Goal: Find specific page/section: Find specific page/section

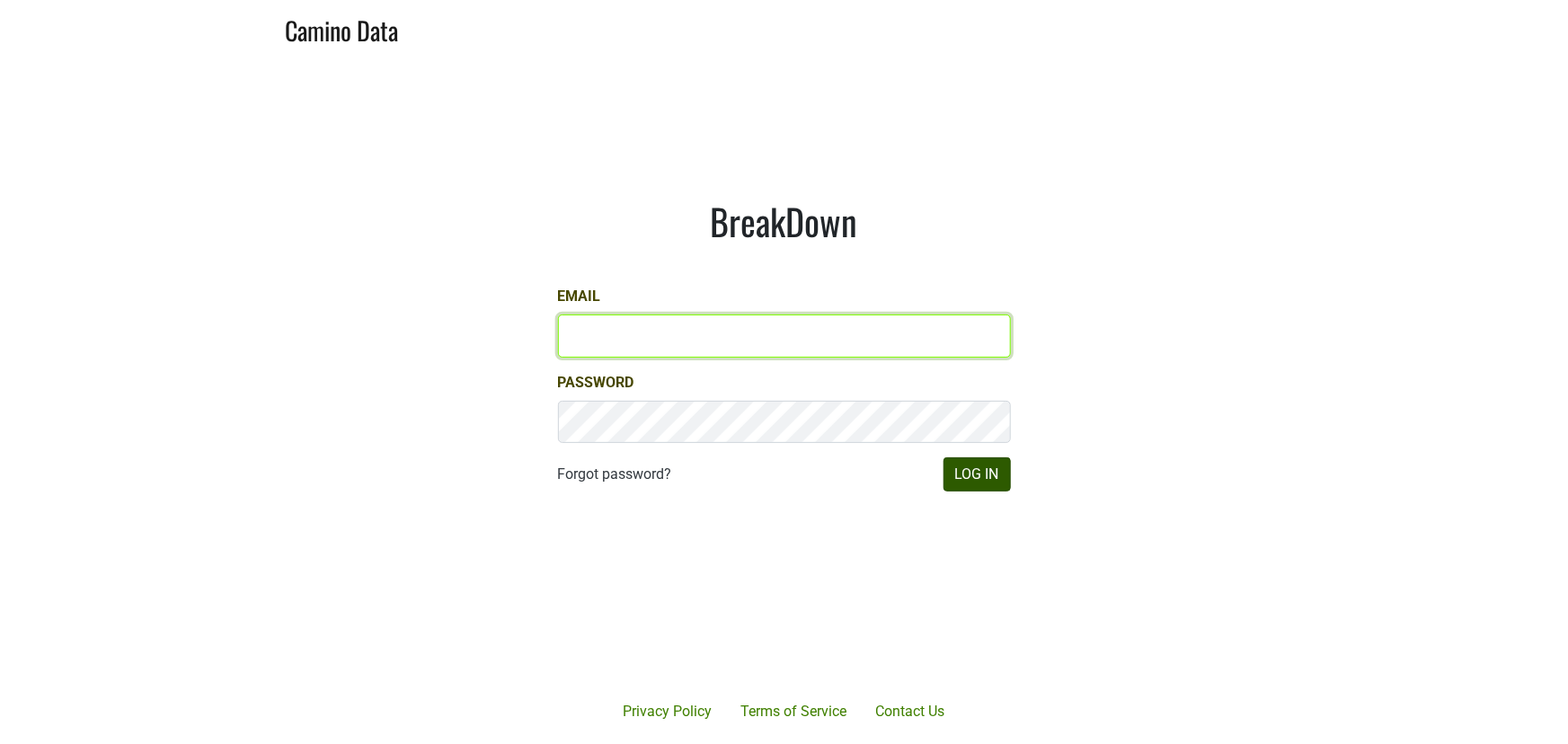
type input "armen@morletwines.com"
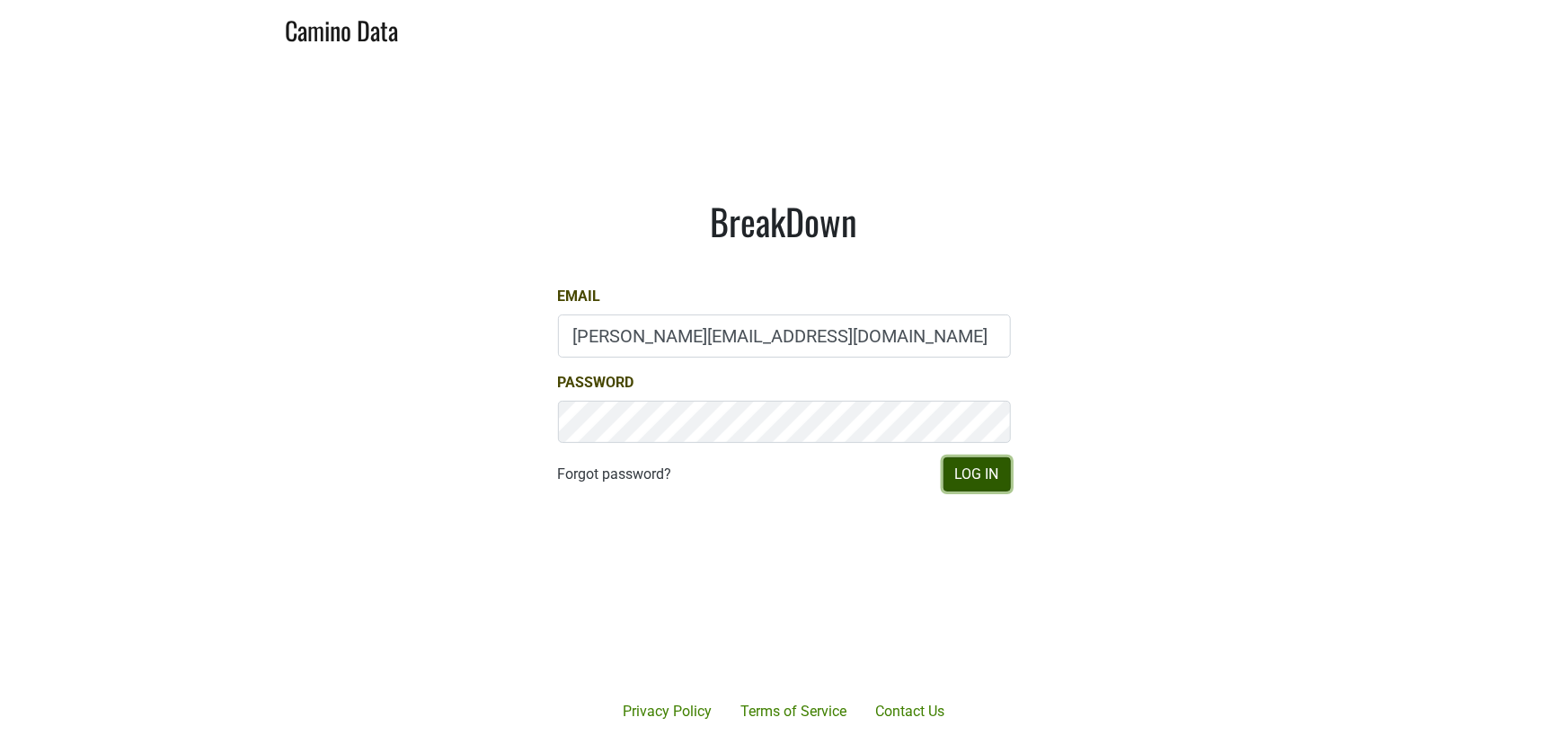
click at [985, 470] on button "Log In" at bounding box center [977, 475] width 67 height 34
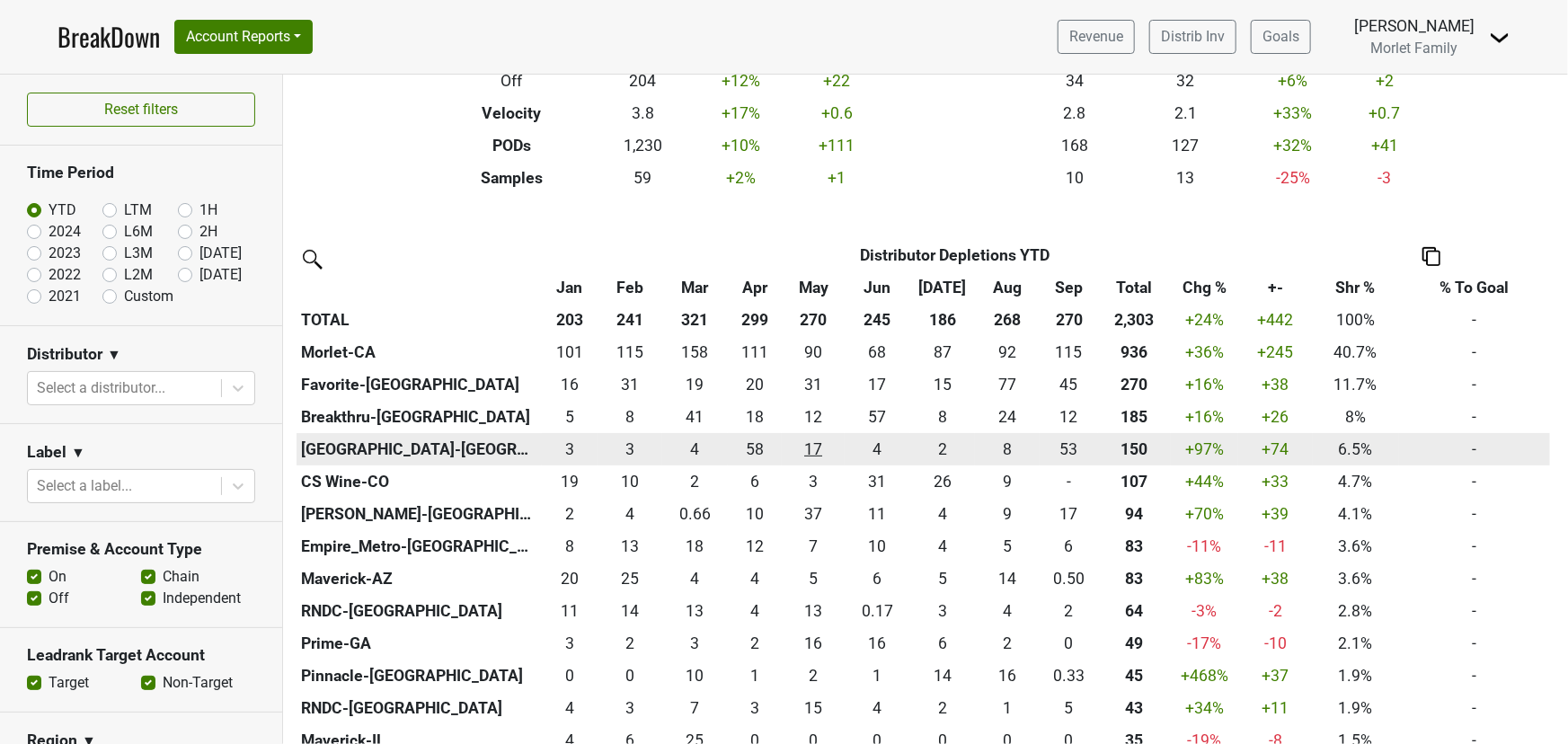
scroll to position [326, 0]
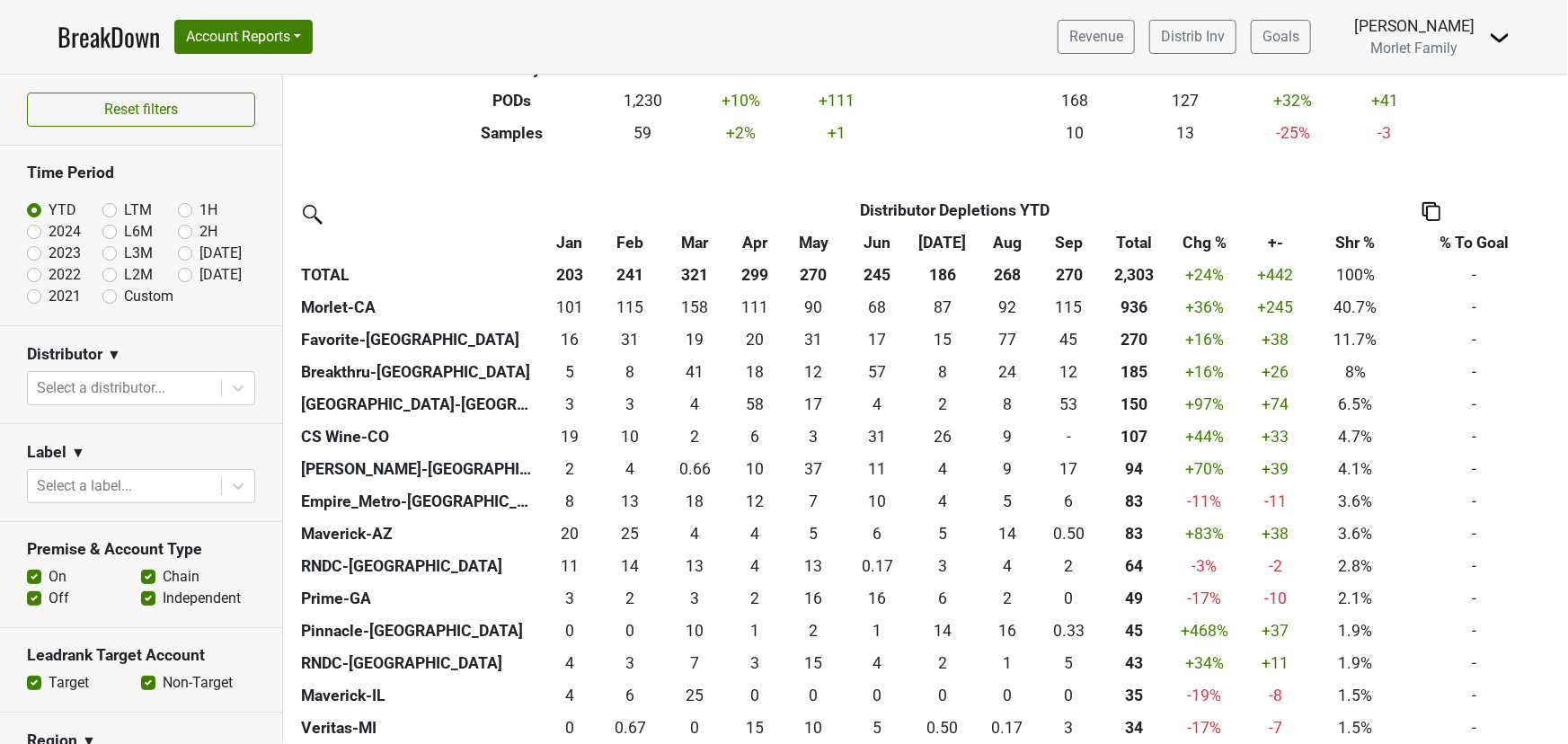
click at [48, 232] on label "2024" at bounding box center [64, 232] width 33 height 22
click at [34, 232] on input "2024" at bounding box center [63, 230] width 72 height 18
radio input "true"
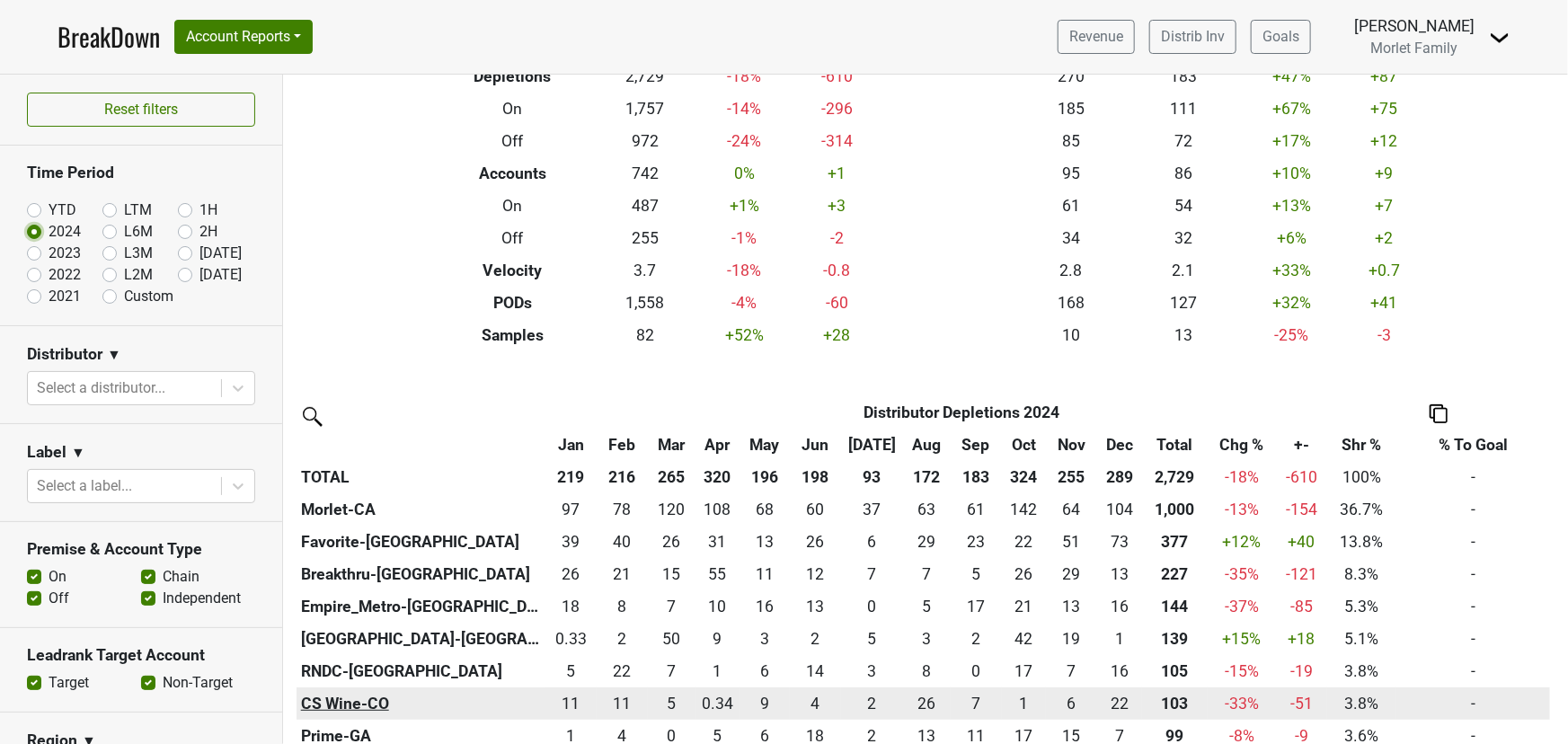
scroll to position [162, 0]
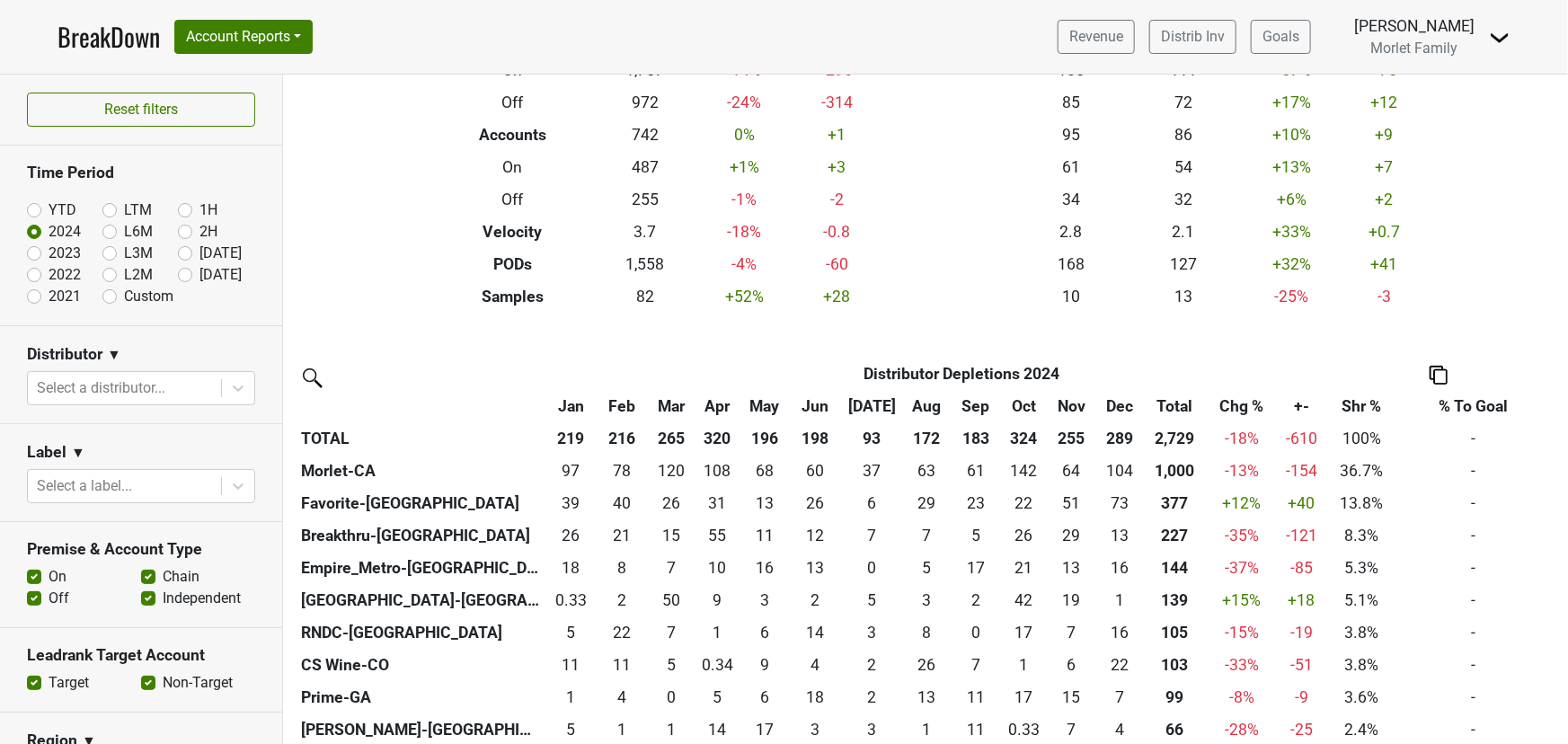
click at [48, 206] on label "YTD" at bounding box center [62, 210] width 28 height 22
click at [34, 206] on input "YTD" at bounding box center [63, 209] width 72 height 18
radio input "true"
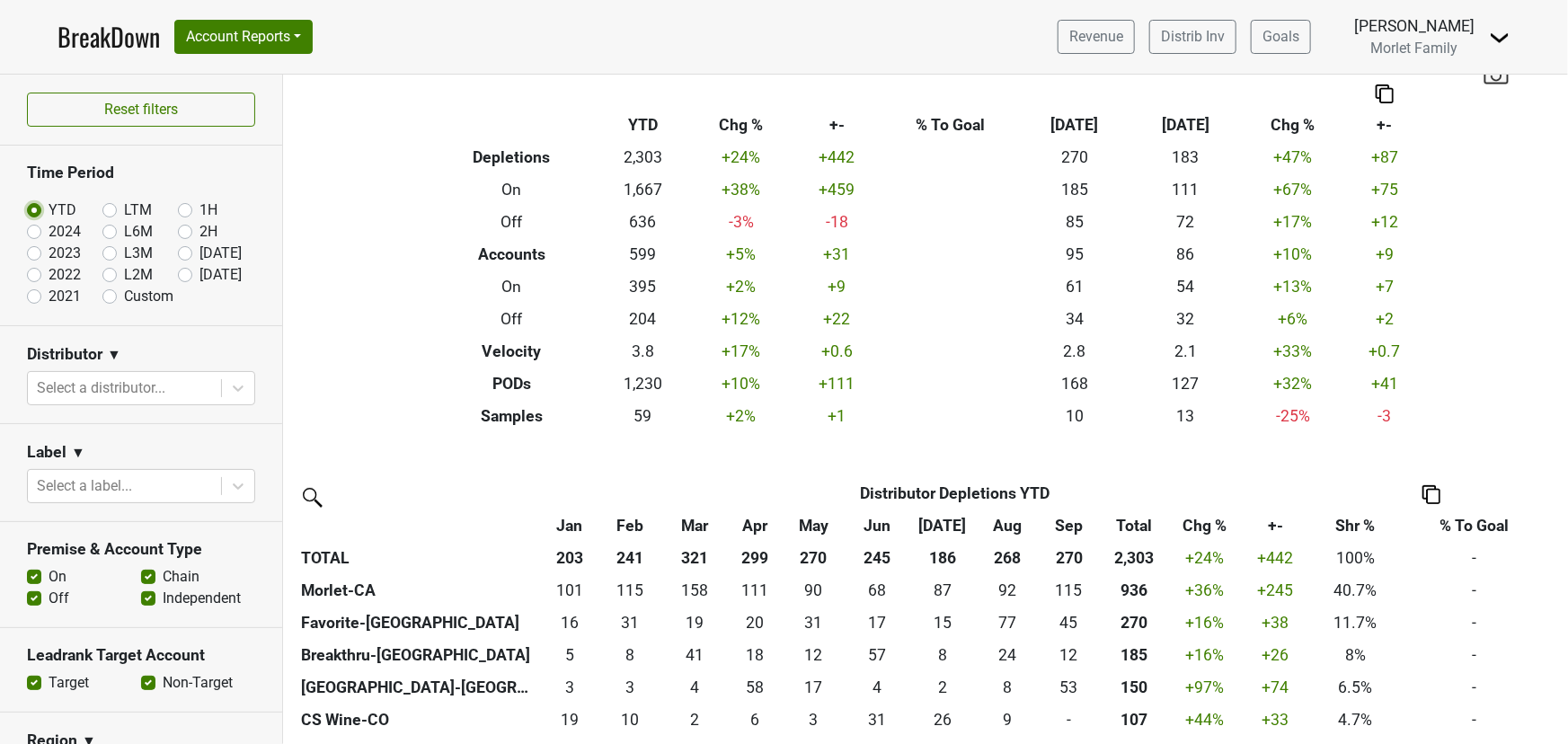
scroll to position [81, 0]
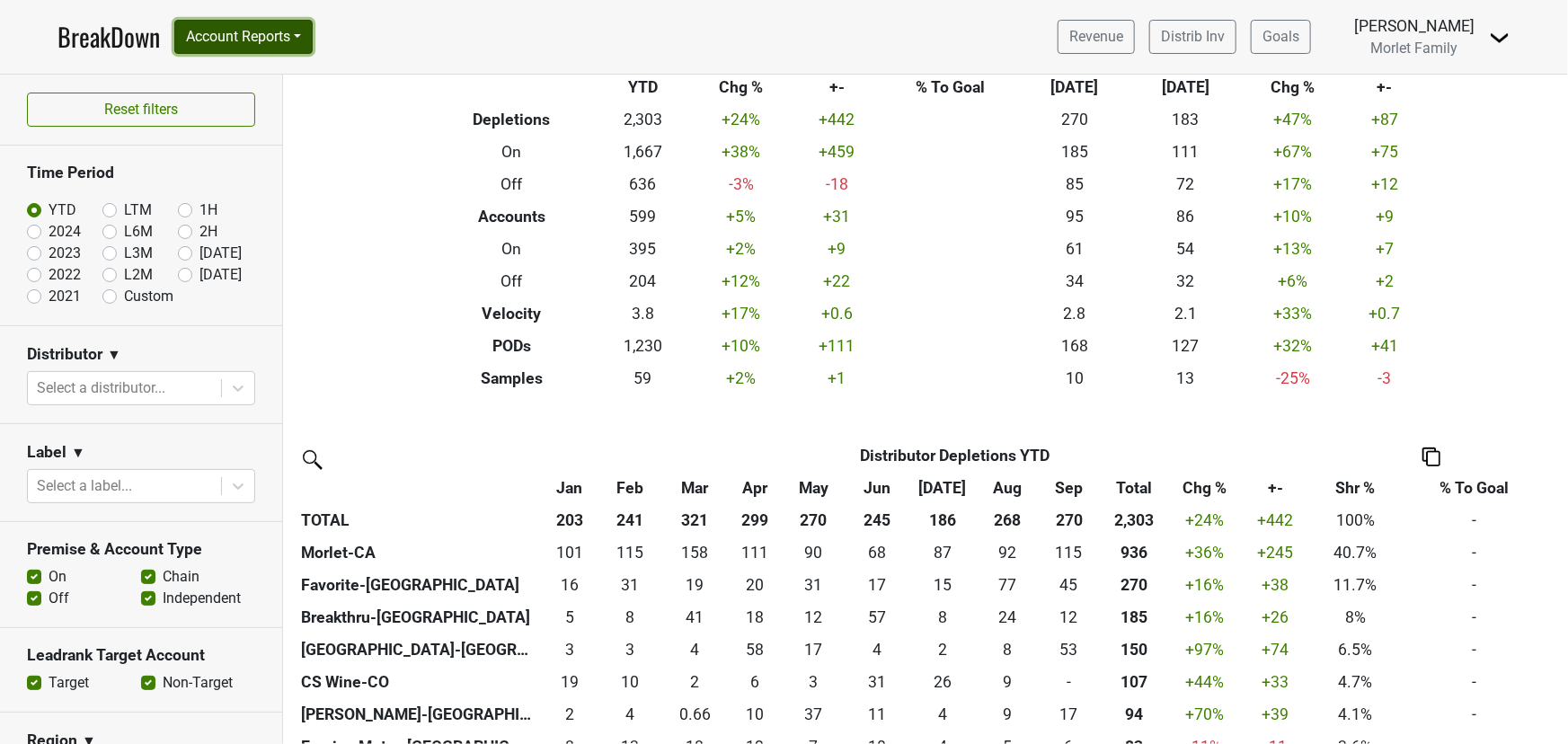
click at [258, 43] on button "Account Reports" at bounding box center [243, 37] width 139 height 34
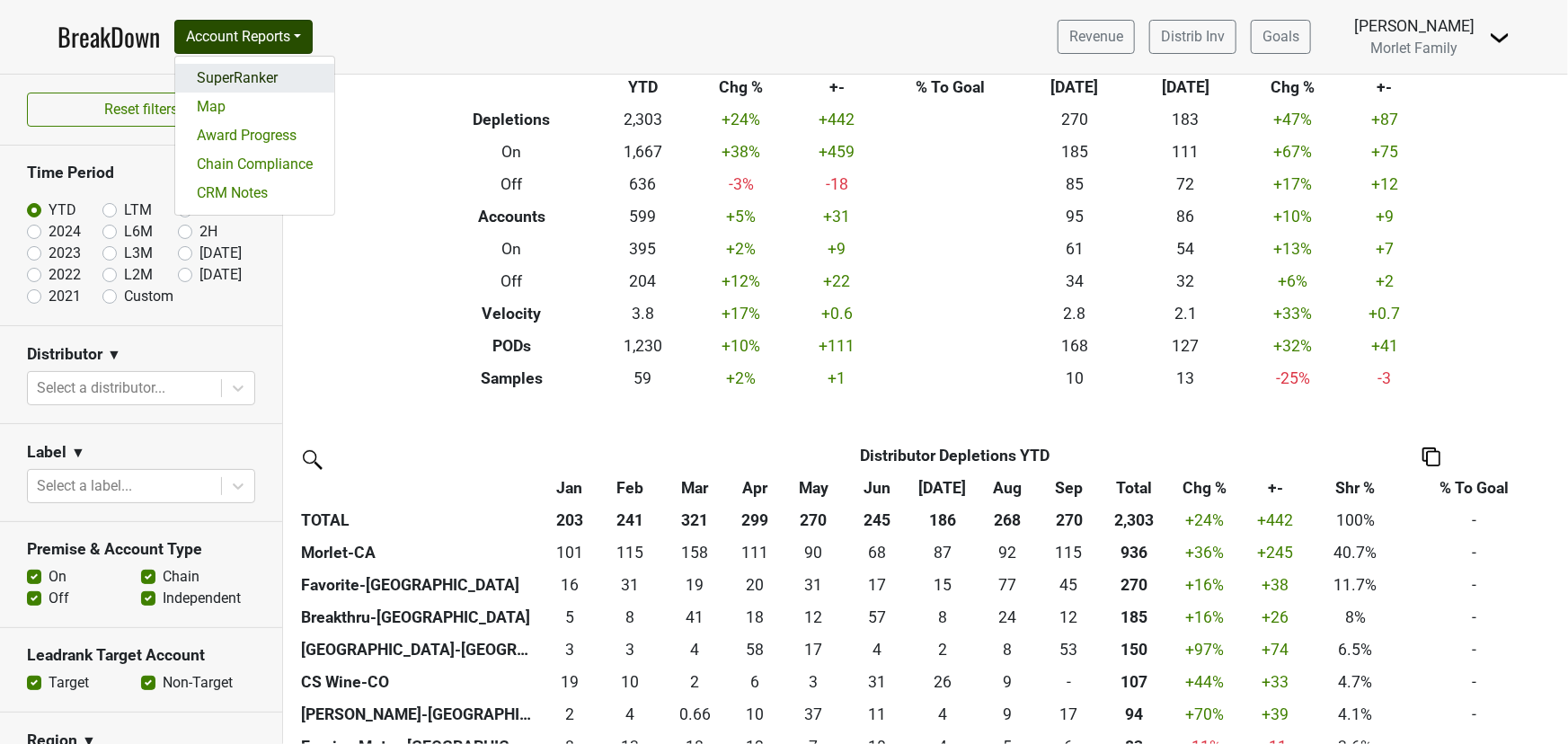
click at [264, 73] on link "SuperRanker" at bounding box center [254, 78] width 159 height 29
